Goal: Information Seeking & Learning: Find specific page/section

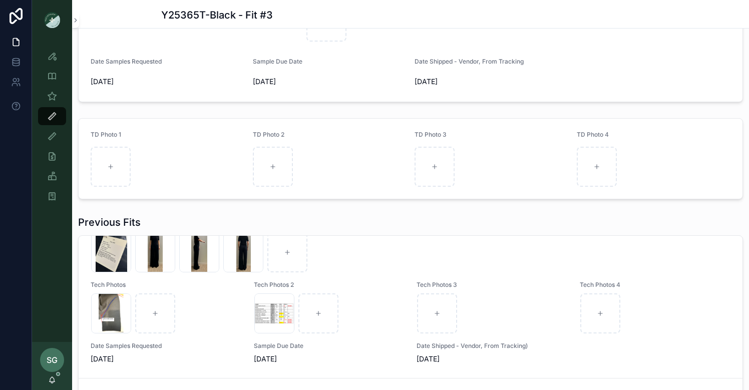
scroll to position [560, 0]
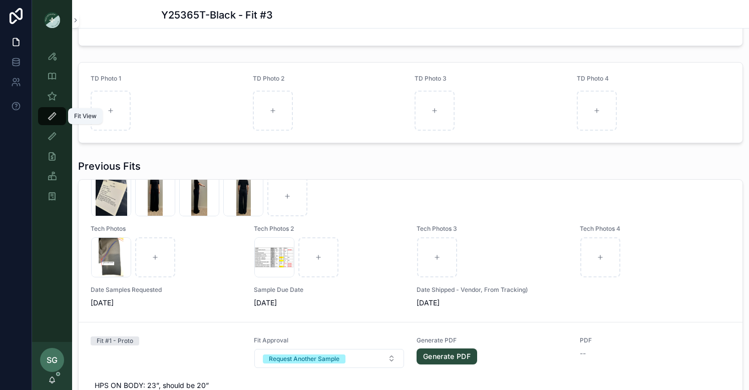
click at [53, 119] on icon "scrollable content" at bounding box center [52, 116] width 10 height 10
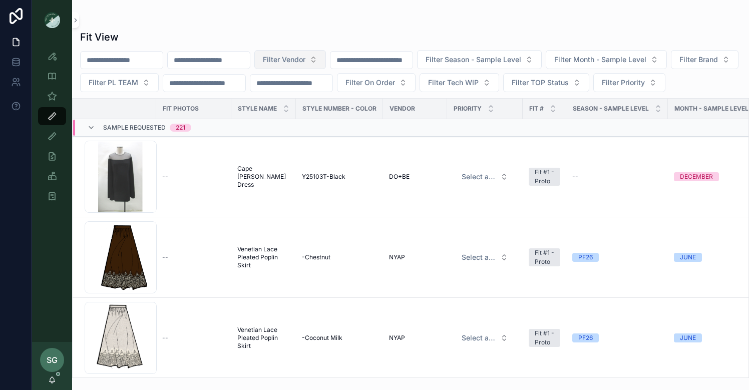
click at [306, 59] on span "Filter Vendor" at bounding box center [284, 60] width 43 height 10
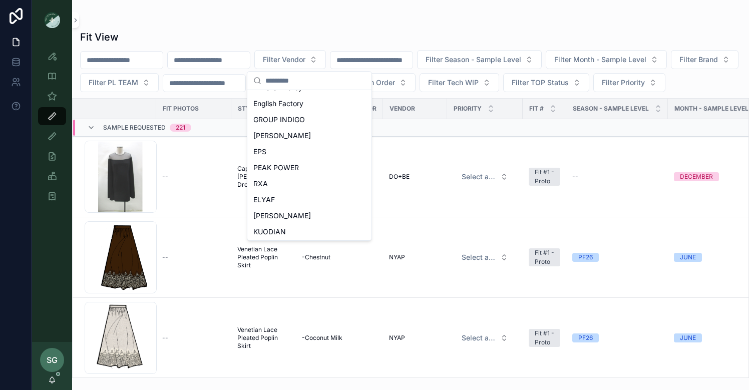
scroll to position [447, 0]
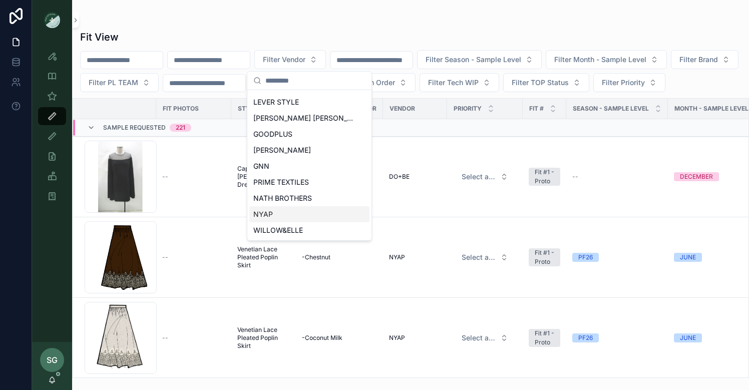
click at [269, 214] on span "NYAP" at bounding box center [263, 214] width 20 height 10
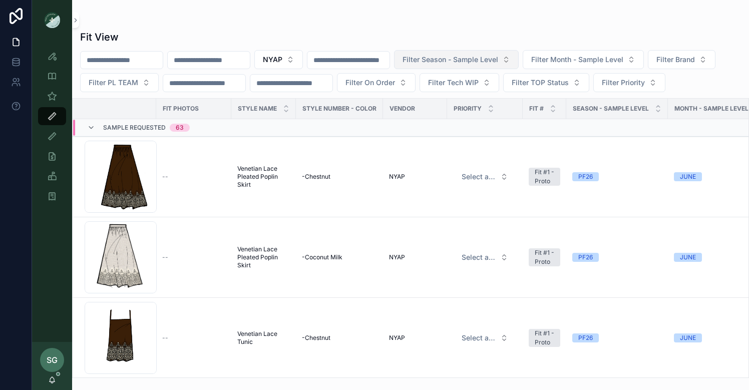
click at [492, 57] on span "Filter Season - Sample Level" at bounding box center [451, 60] width 96 height 10
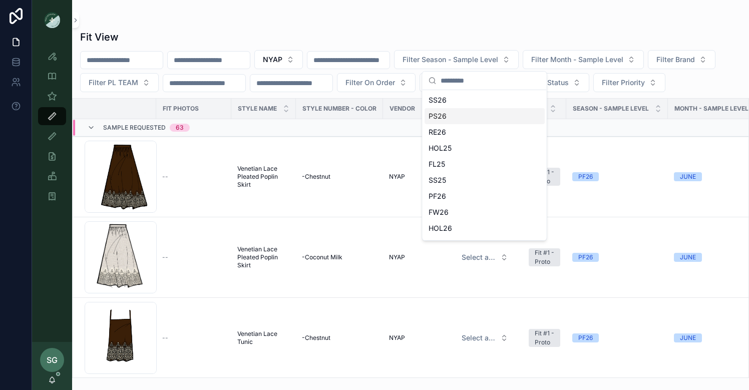
click at [442, 115] on div "PS26" at bounding box center [485, 116] width 120 height 16
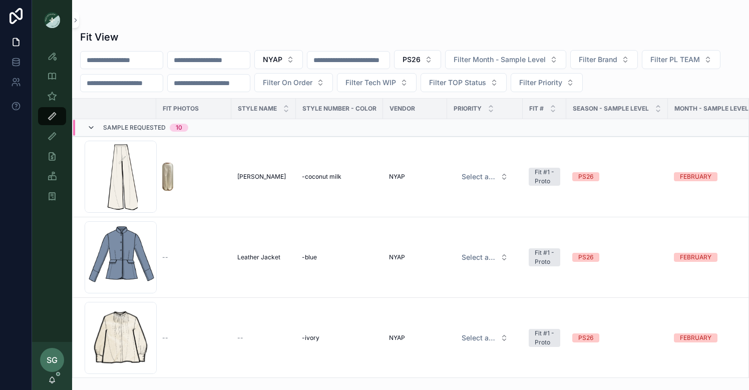
click at [91, 129] on icon "scrollable content" at bounding box center [91, 128] width 8 height 8
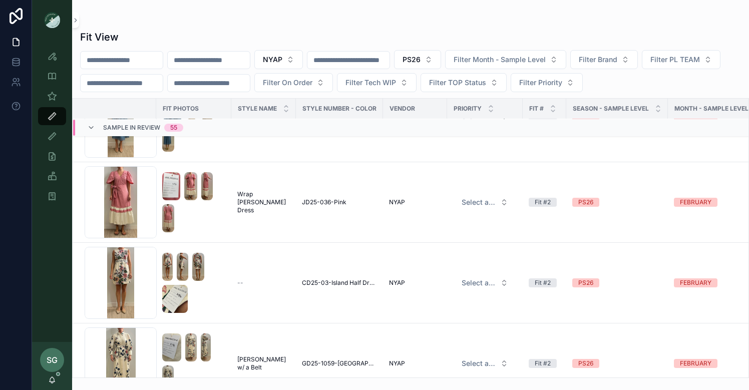
scroll to position [631, 0]
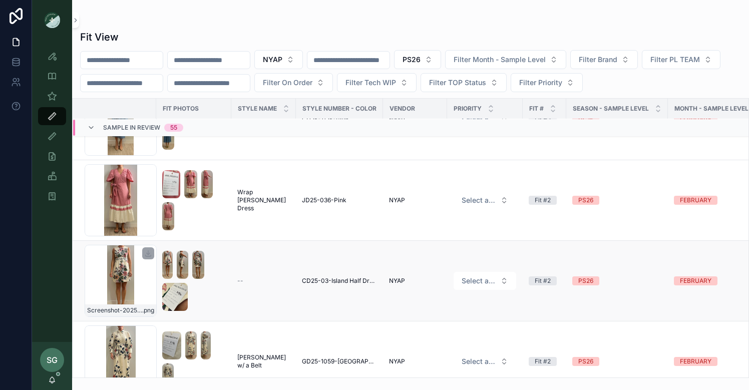
click at [134, 291] on div "Screenshot-2025-09-16-at-4.26.42-PM .png" at bounding box center [121, 281] width 72 height 72
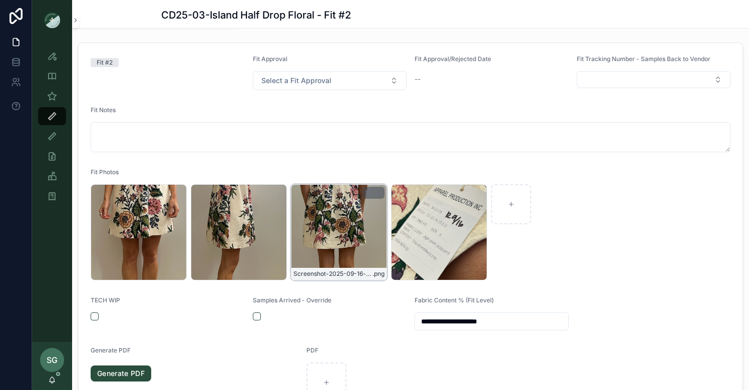
scroll to position [144, 0]
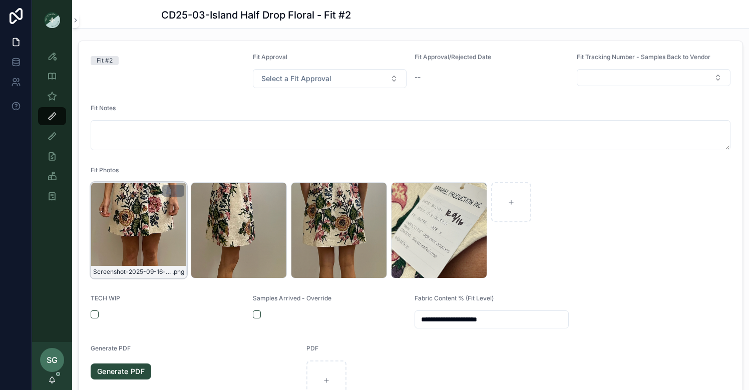
click at [147, 222] on div "Screenshot-2025-09-16-at-4.26.42-PM .png" at bounding box center [139, 230] width 96 height 96
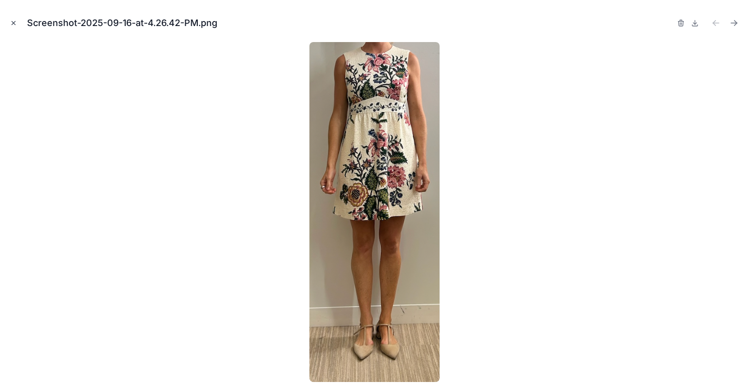
click at [14, 22] on icon "Close modal" at bounding box center [13, 23] width 7 height 7
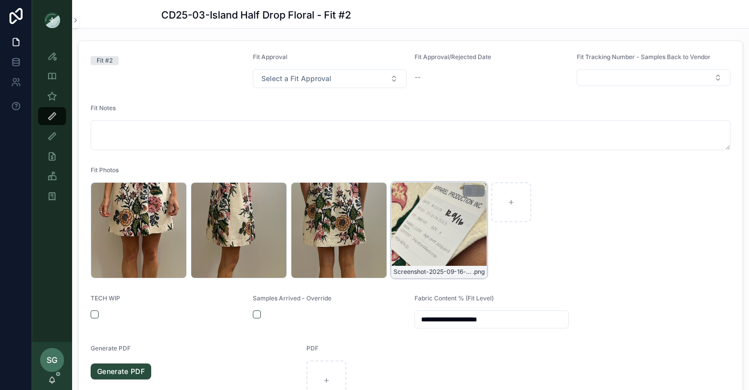
click at [421, 236] on div "Screenshot-2025-09-16-at-4.26.53-PM .png" at bounding box center [439, 230] width 96 height 96
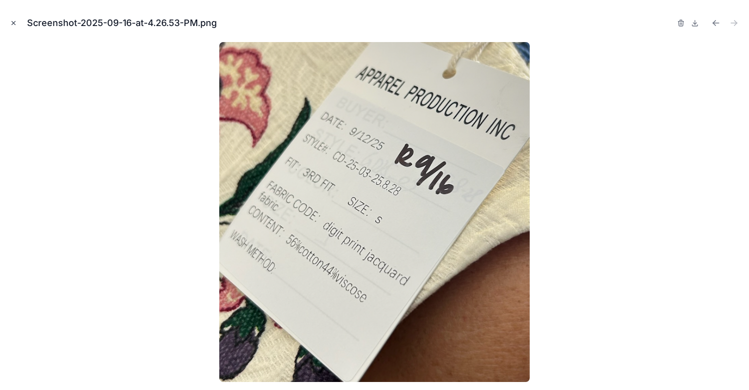
click at [13, 23] on icon "Close modal" at bounding box center [13, 23] width 7 height 7
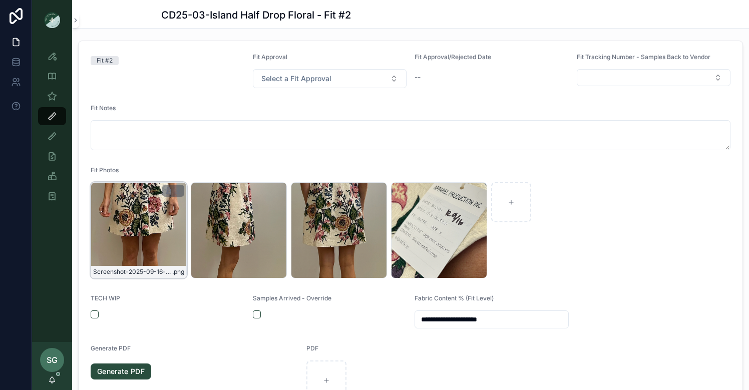
click at [124, 216] on div "Screenshot-2025-09-16-at-4.26.42-PM .png" at bounding box center [139, 230] width 96 height 96
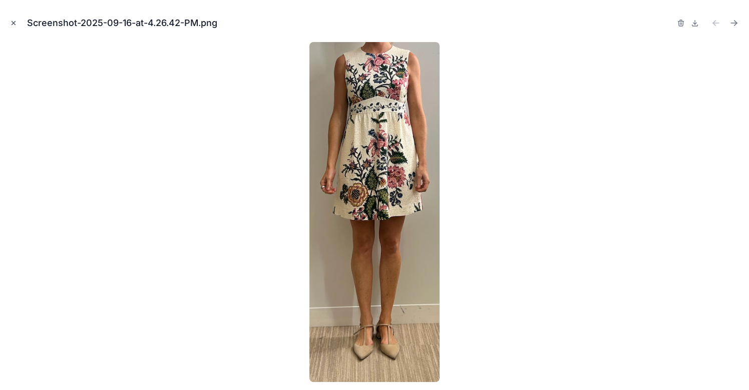
click at [12, 23] on icon "Close modal" at bounding box center [13, 23] width 7 height 7
